Goal: Navigation & Orientation: Find specific page/section

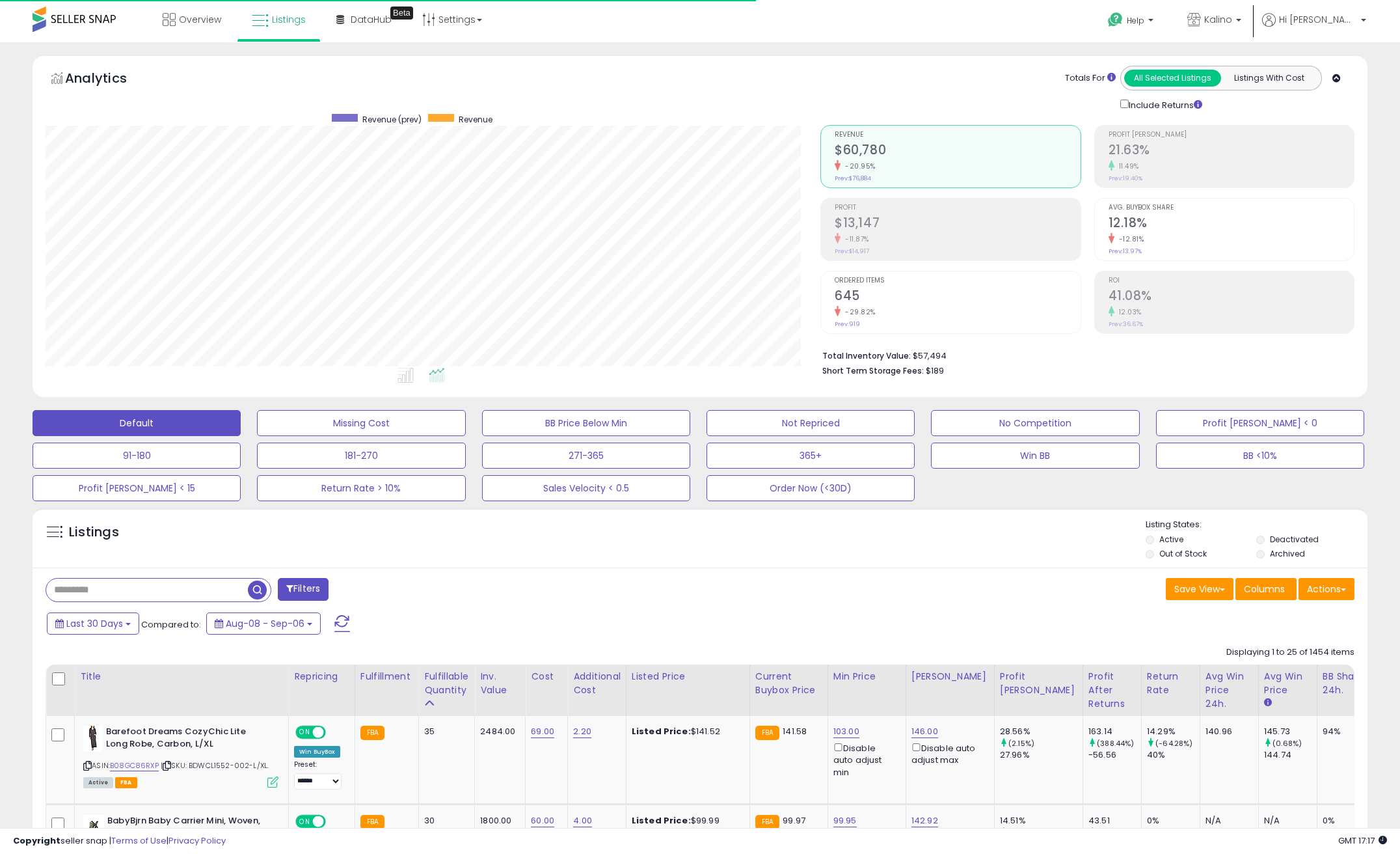
scroll to position [267, 775]
click at [228, 17] on link "Overview" at bounding box center [192, 19] width 78 height 39
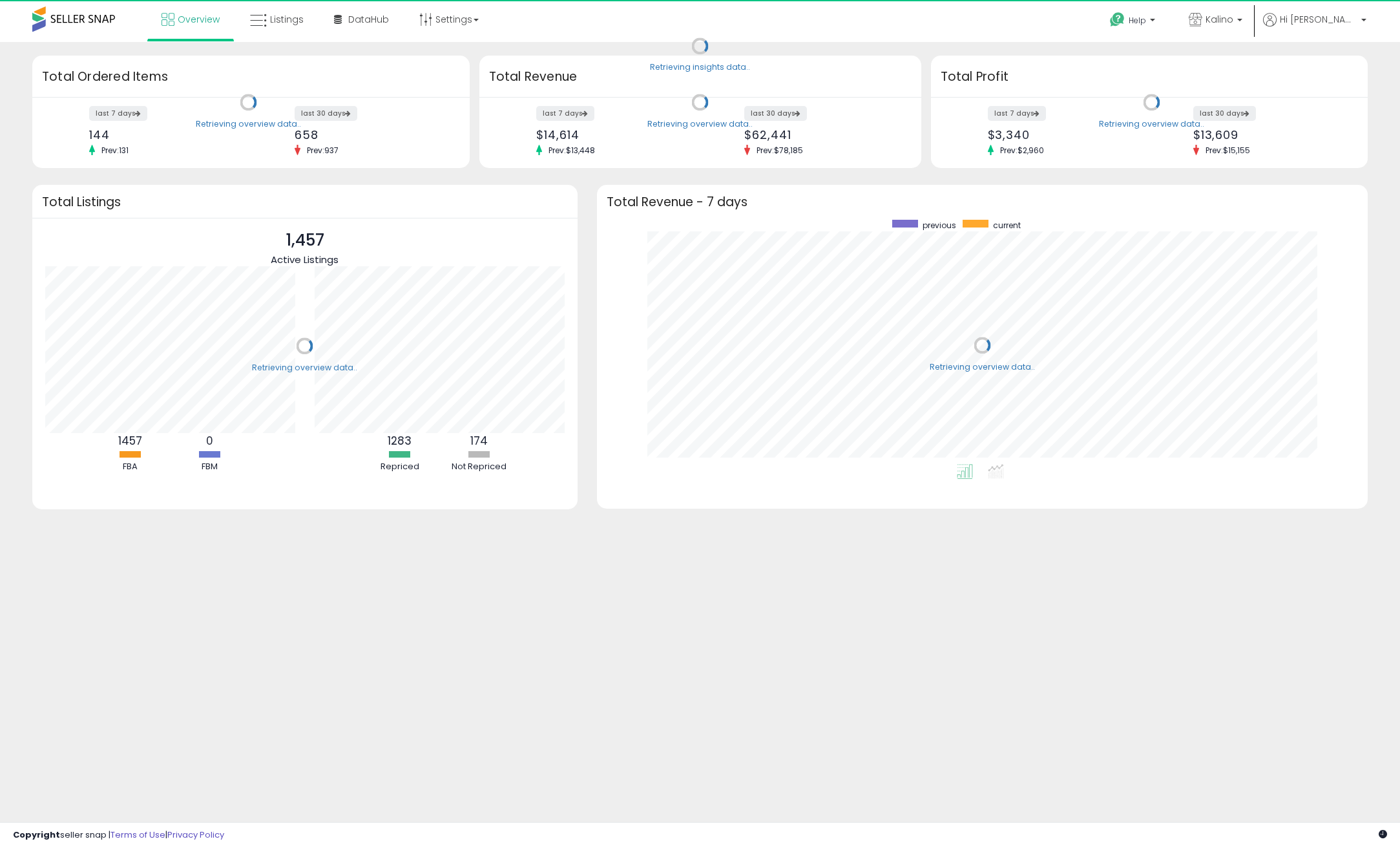
scroll to position [245, 746]
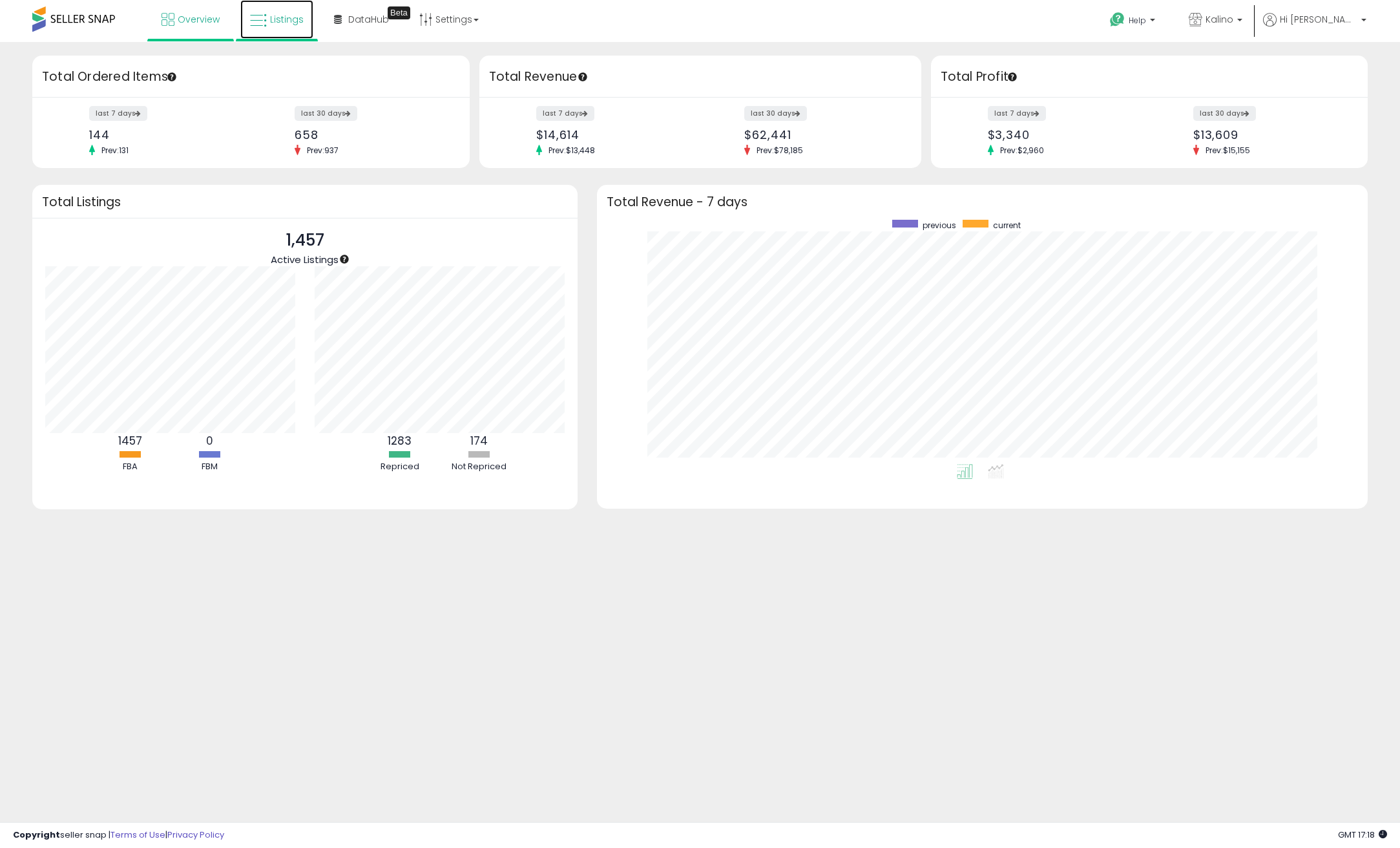
click at [301, 24] on span "Listings" at bounding box center [286, 19] width 33 height 13
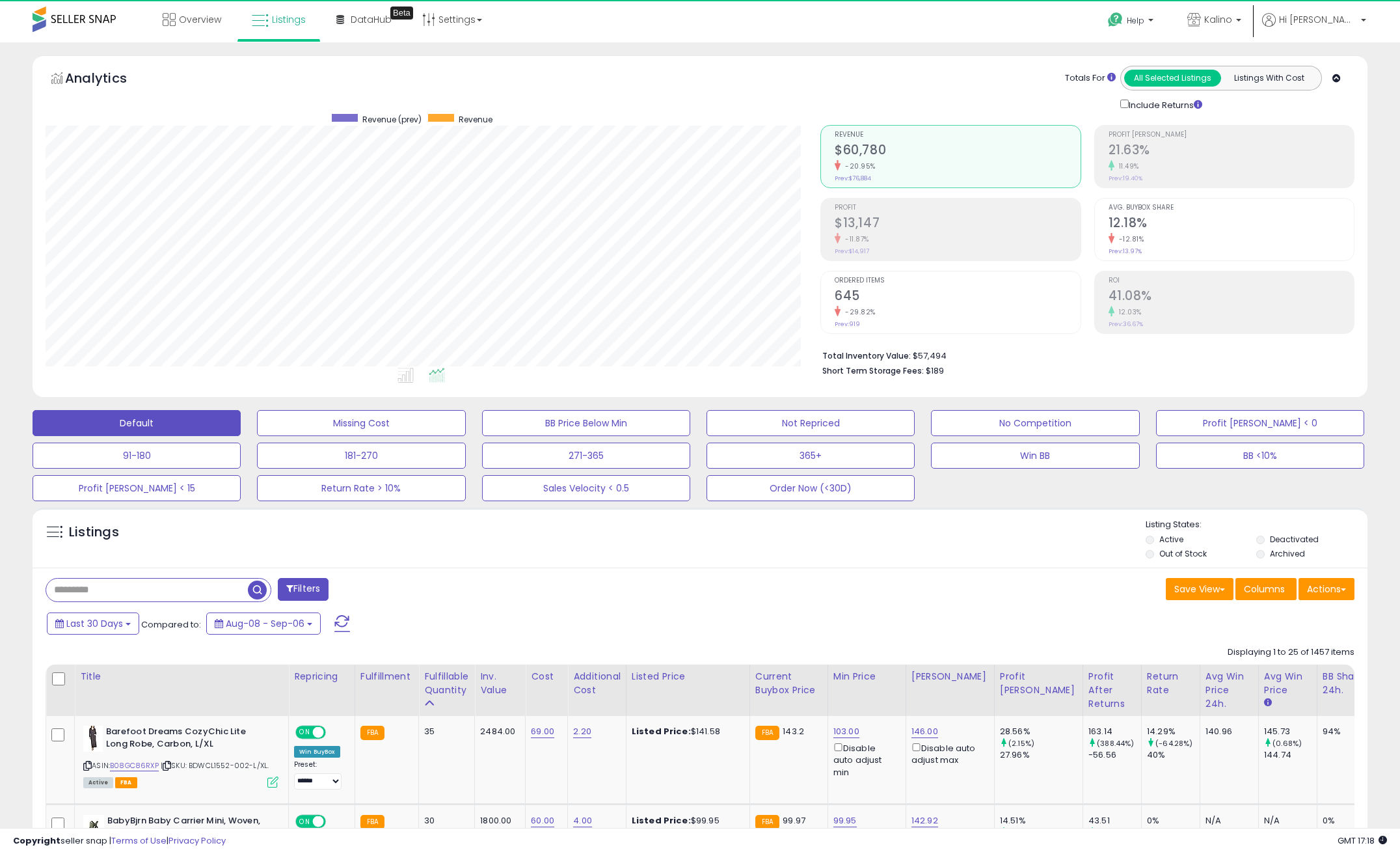
scroll to position [267, 775]
